Goal: Navigation & Orientation: Find specific page/section

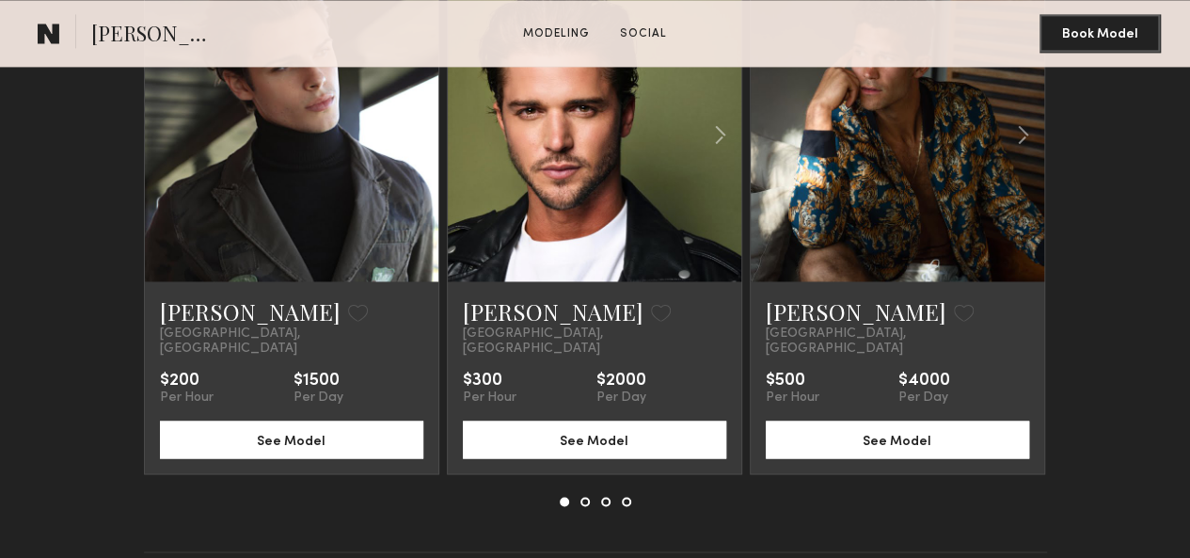
scroll to position [1330, 0]
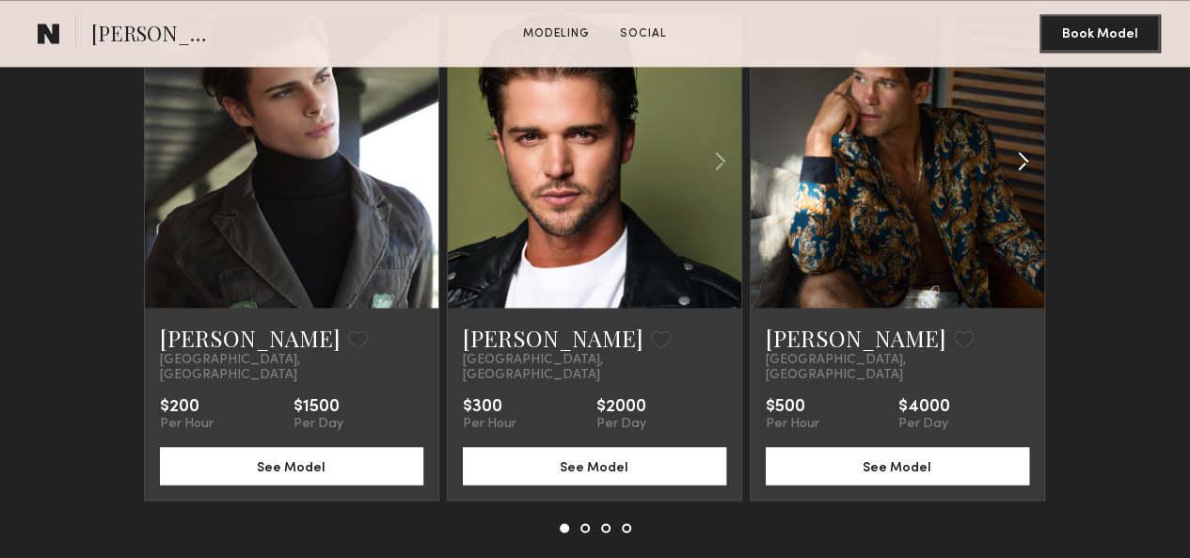
click at [1037, 179] on common-icon at bounding box center [1023, 161] width 27 height 36
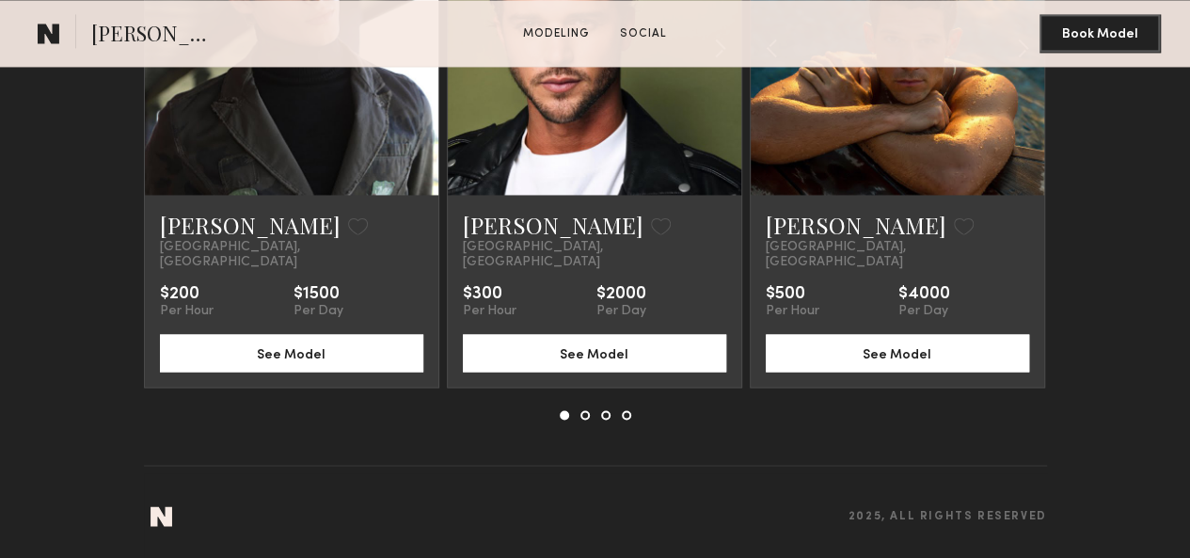
scroll to position [1624, 0]
click at [0, 0] on common-icon at bounding box center [0, 0] width 0 height 0
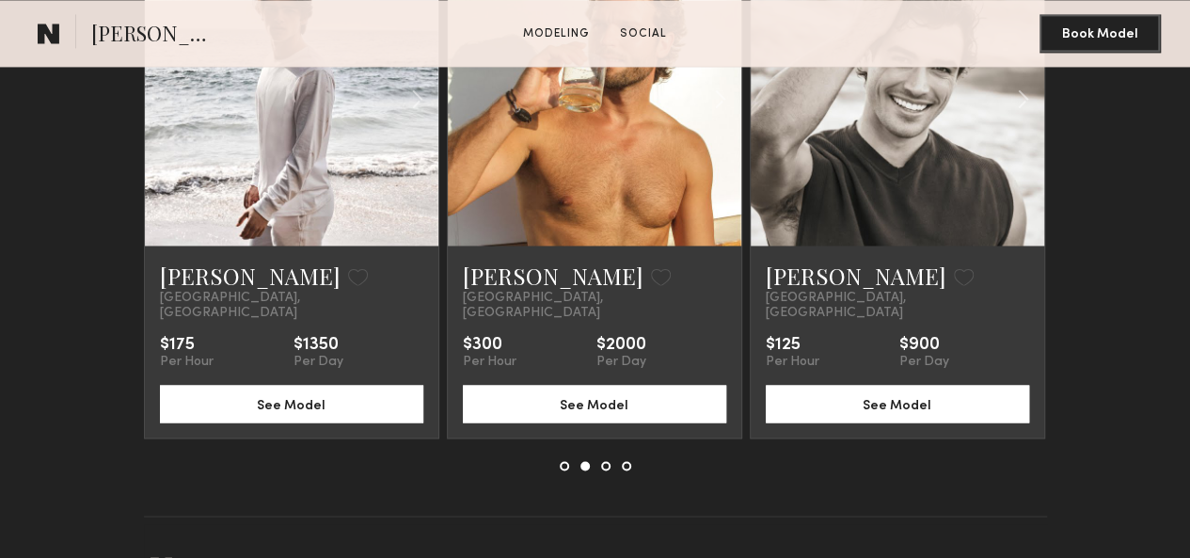
scroll to position [1394, 0]
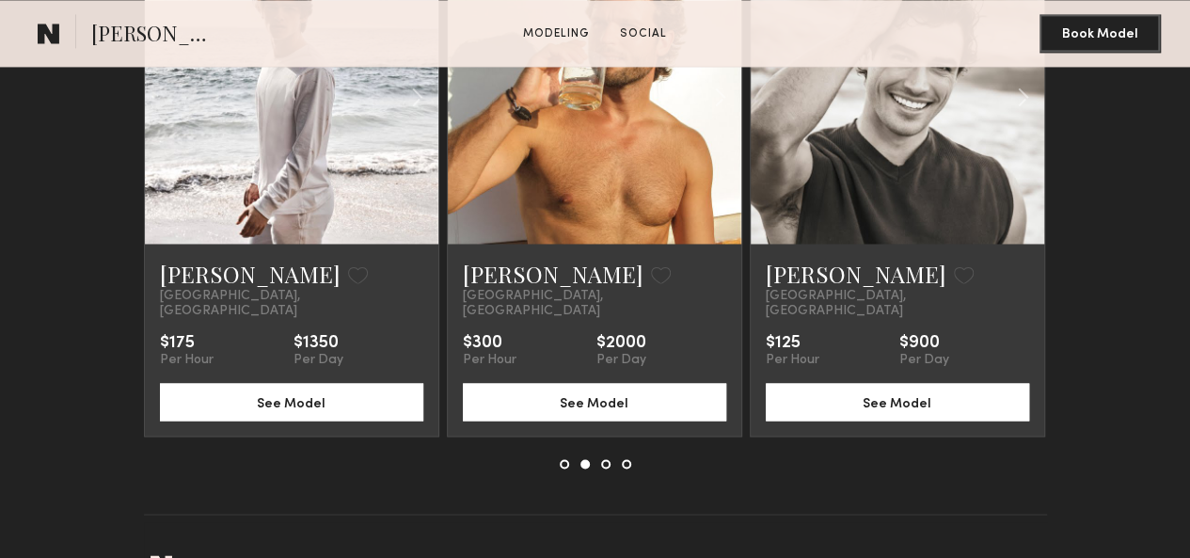
click at [0, 0] on common-icon at bounding box center [0, 0] width 0 height 0
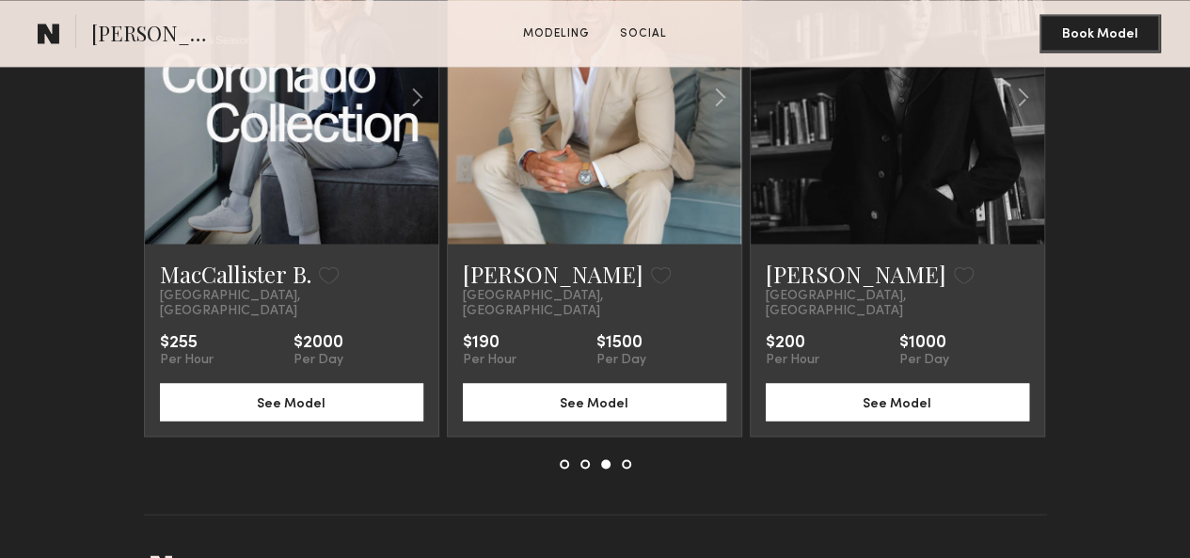
click at [0, 0] on common-icon at bounding box center [0, 0] width 0 height 0
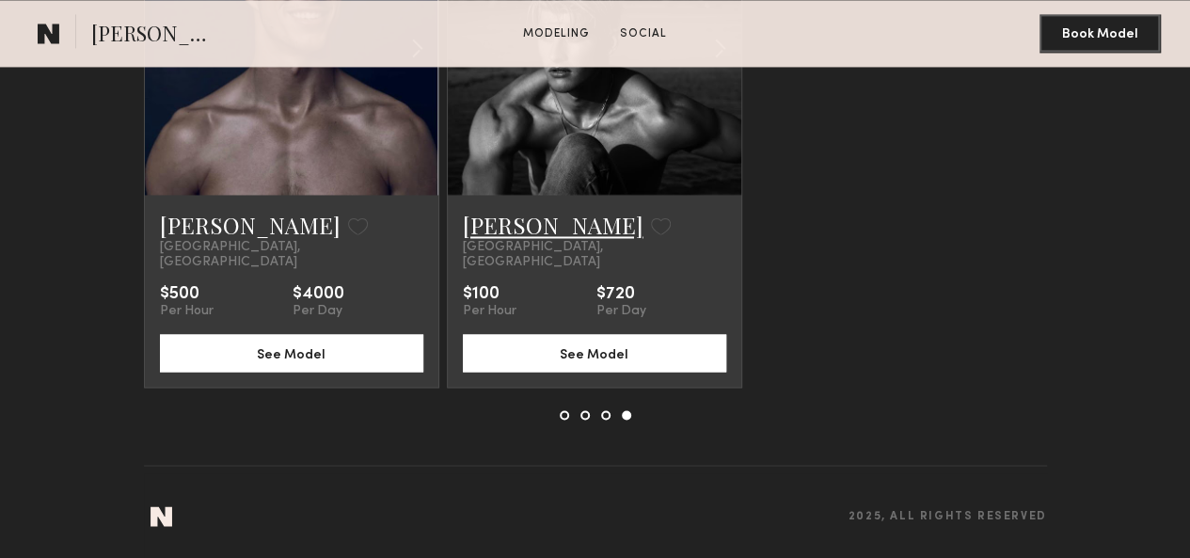
scroll to position [1620, 0]
click at [502, 237] on link "[PERSON_NAME]" at bounding box center [553, 225] width 181 height 30
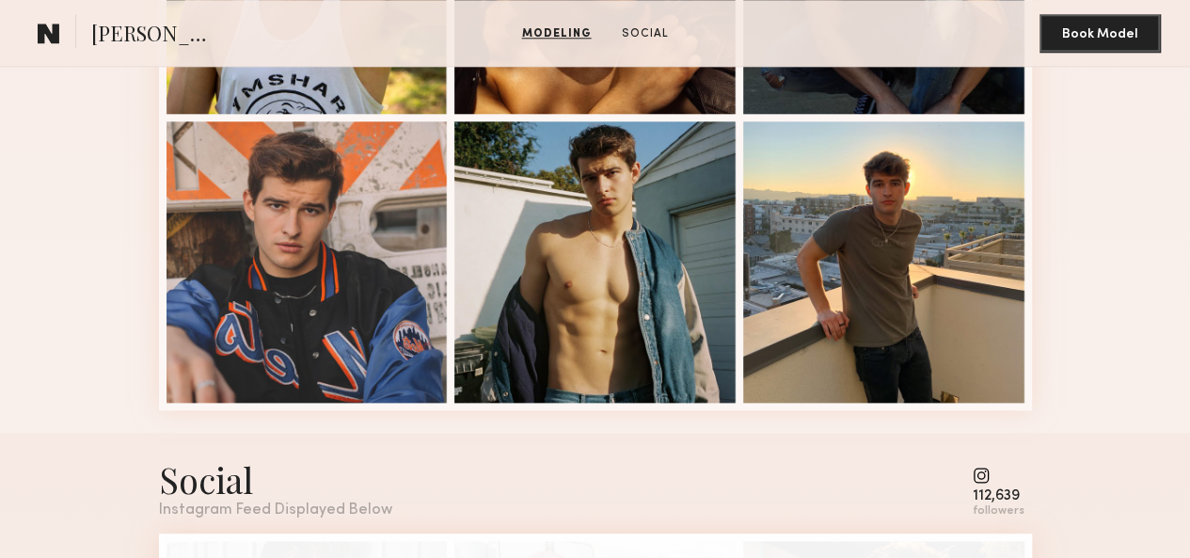
scroll to position [1024, 0]
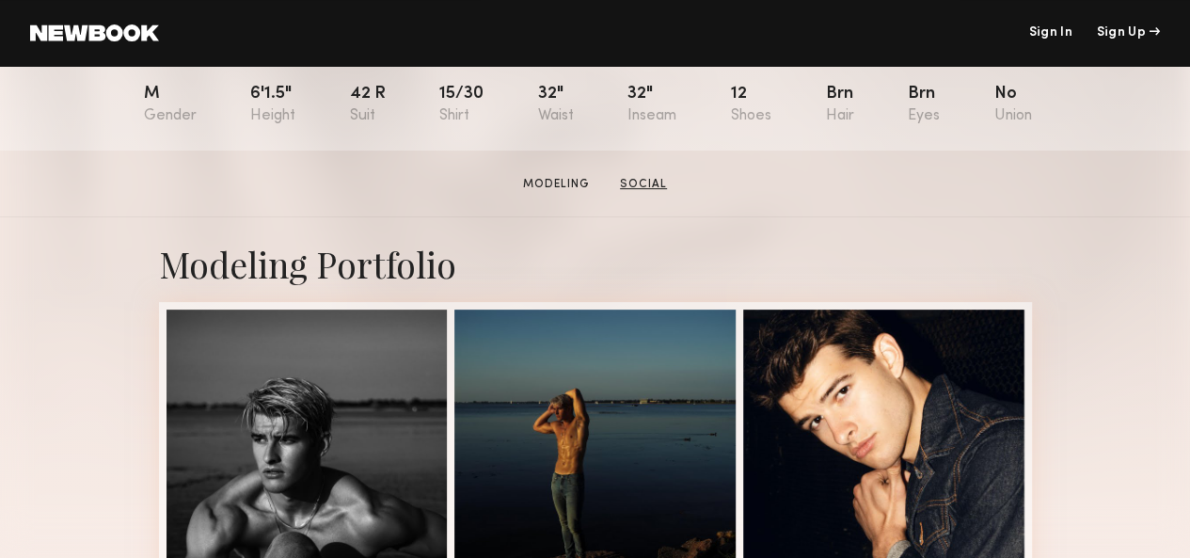
click at [647, 193] on link "Social" at bounding box center [643, 184] width 62 height 17
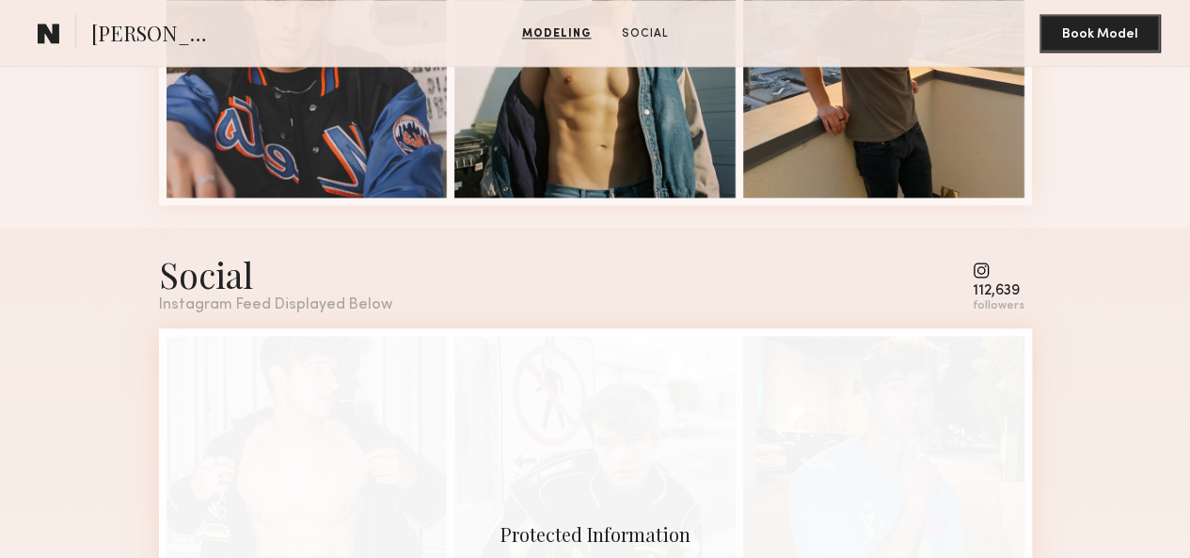
scroll to position [1419, 0]
